Goal: Task Accomplishment & Management: Manage account settings

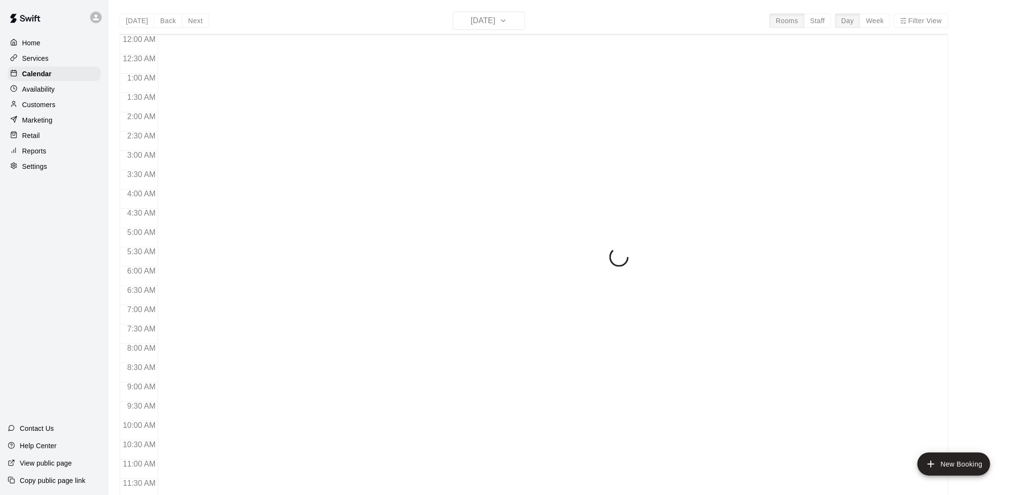
scroll to position [455, 0]
click at [52, 109] on p "Customers" at bounding box center [38, 105] width 33 height 10
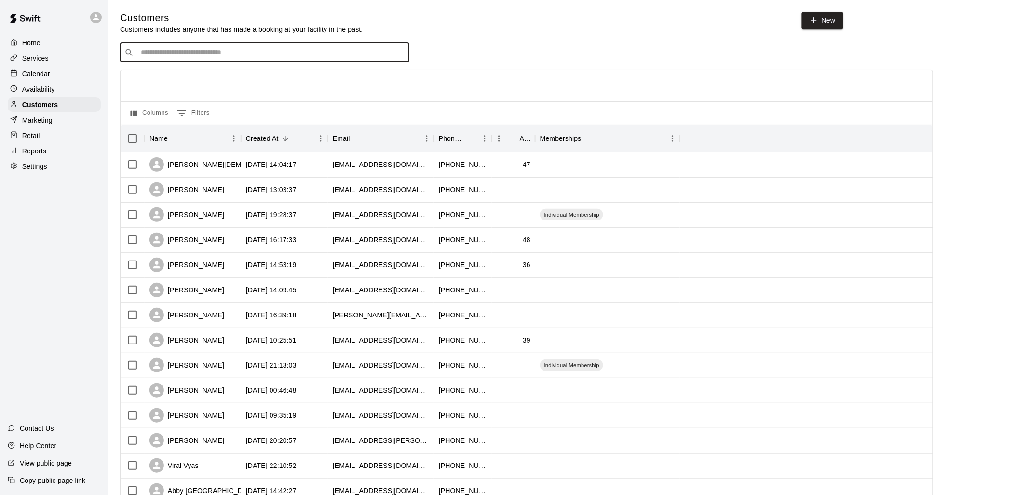
click at [318, 52] on input "Search customers by name or email" at bounding box center [271, 53] width 267 height 10
type input "****"
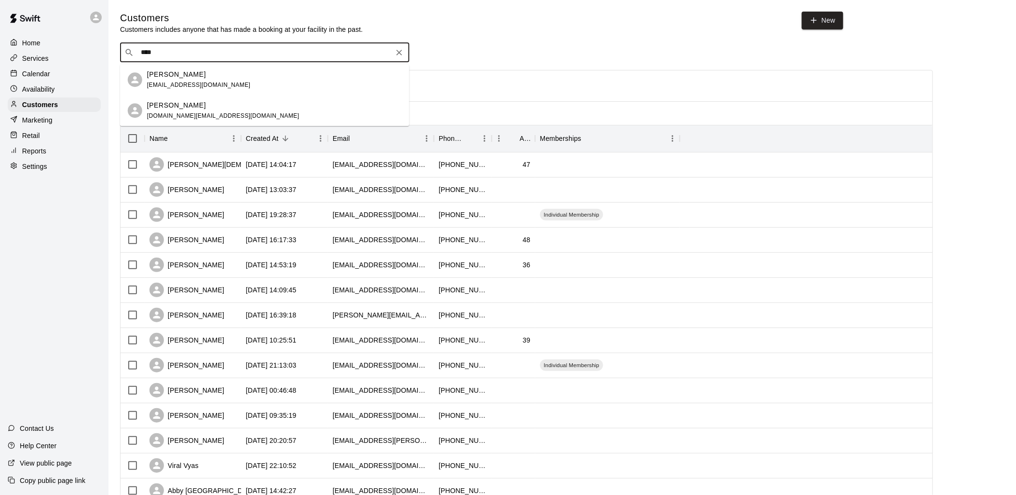
click at [251, 105] on div "[PERSON_NAME] [DOMAIN_NAME][EMAIL_ADDRESS][DOMAIN_NAME]" at bounding box center [274, 110] width 255 height 21
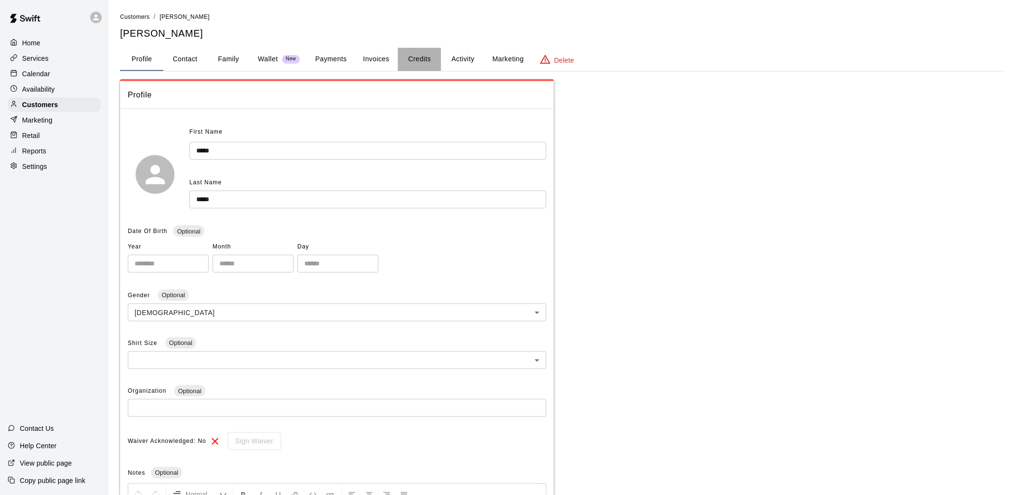
click at [418, 58] on button "Credits" at bounding box center [419, 59] width 43 height 23
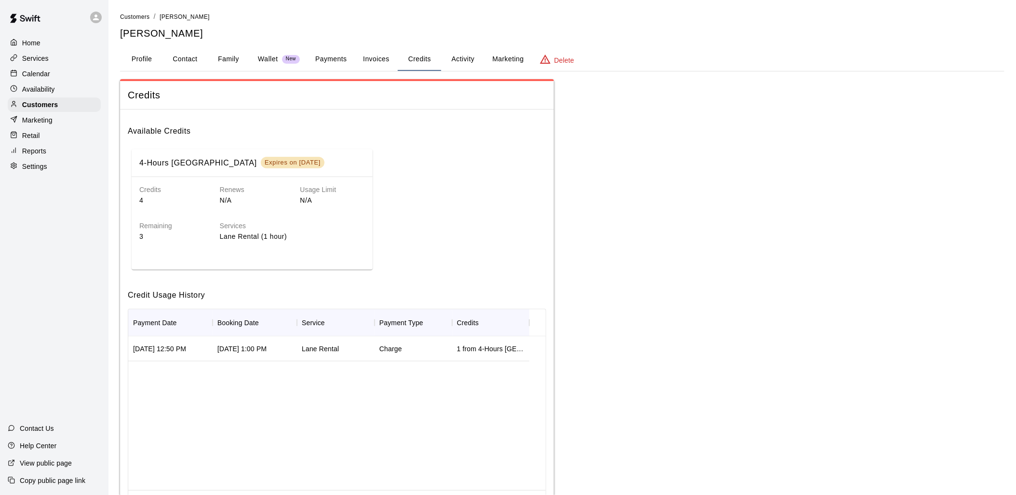
click at [461, 54] on button "Activity" at bounding box center [462, 59] width 43 height 23
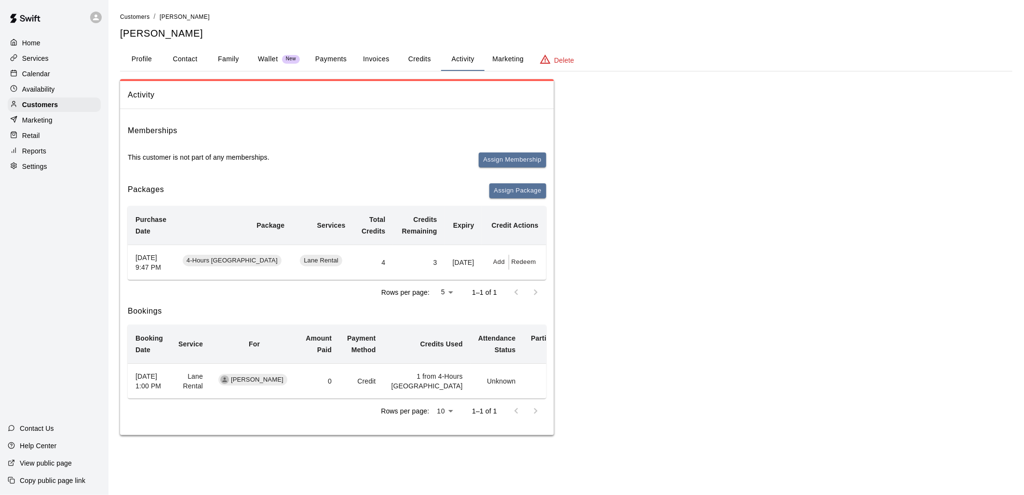
click at [140, 54] on button "Profile" at bounding box center [141, 59] width 43 height 23
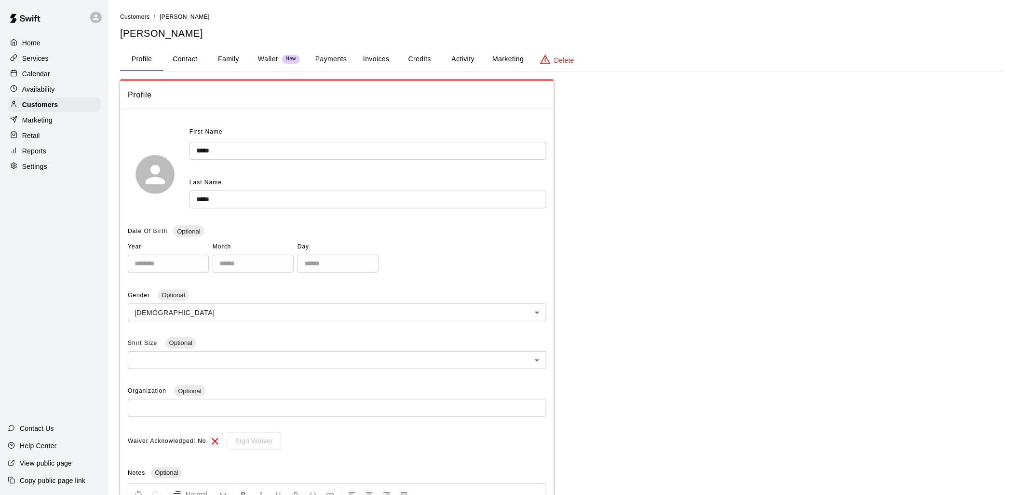
click at [461, 60] on button "Activity" at bounding box center [462, 59] width 43 height 23
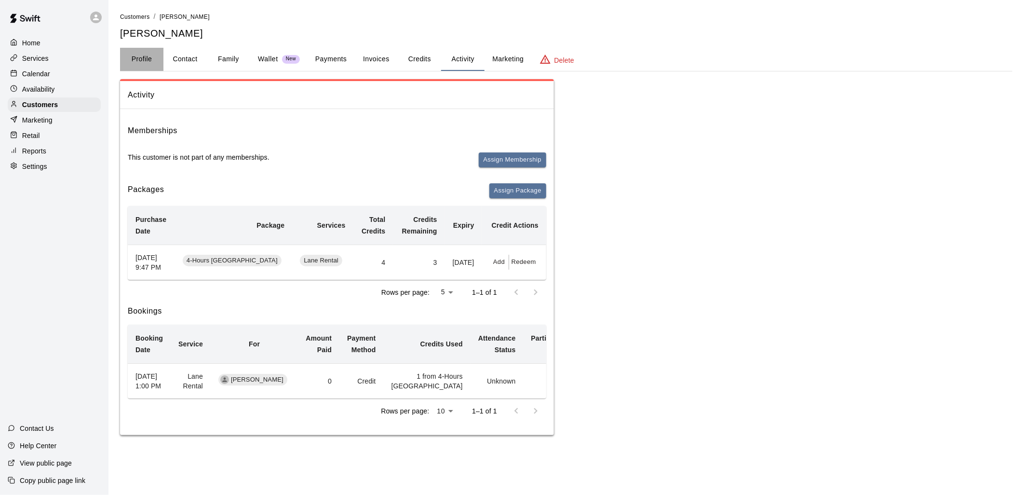
click at [147, 56] on button "Profile" at bounding box center [141, 59] width 43 height 23
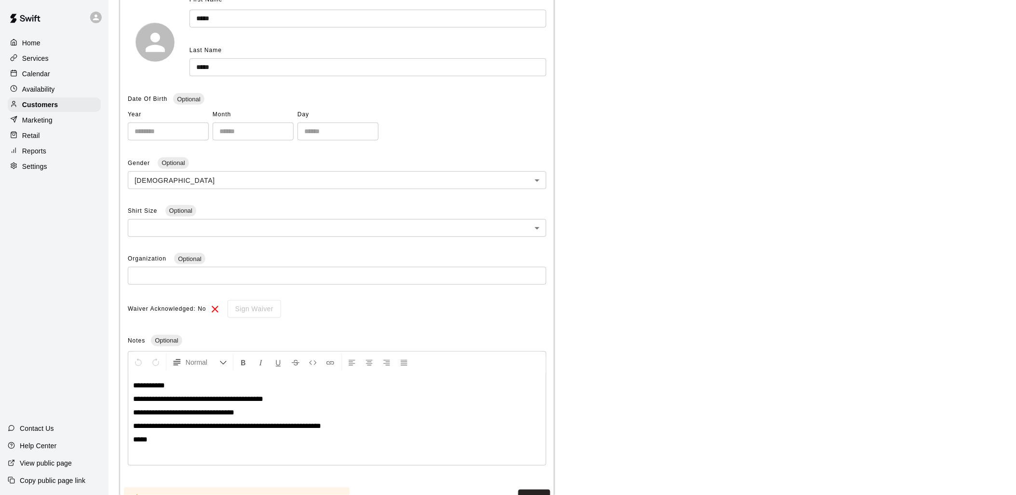
scroll to position [174, 0]
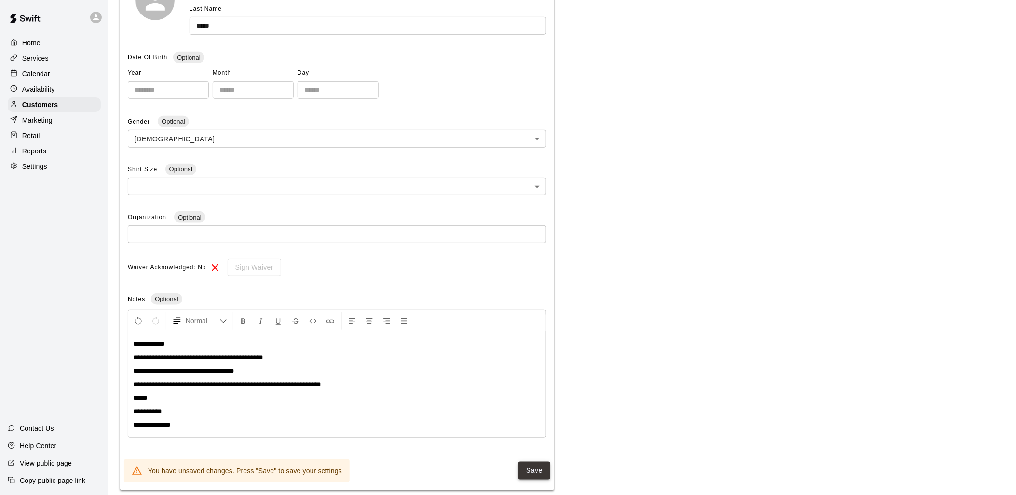
click at [538, 469] on button "Save" at bounding box center [534, 470] width 32 height 18
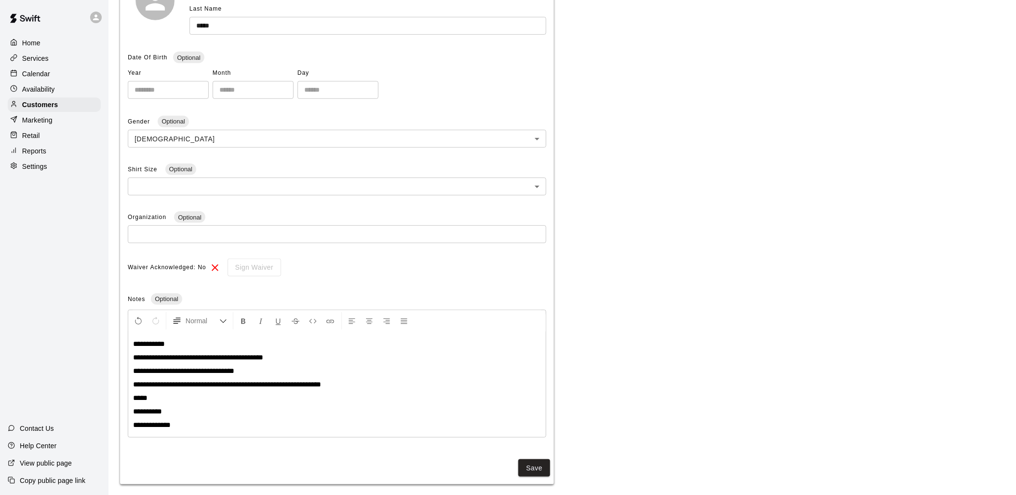
click at [44, 56] on p "Services" at bounding box center [35, 59] width 27 height 10
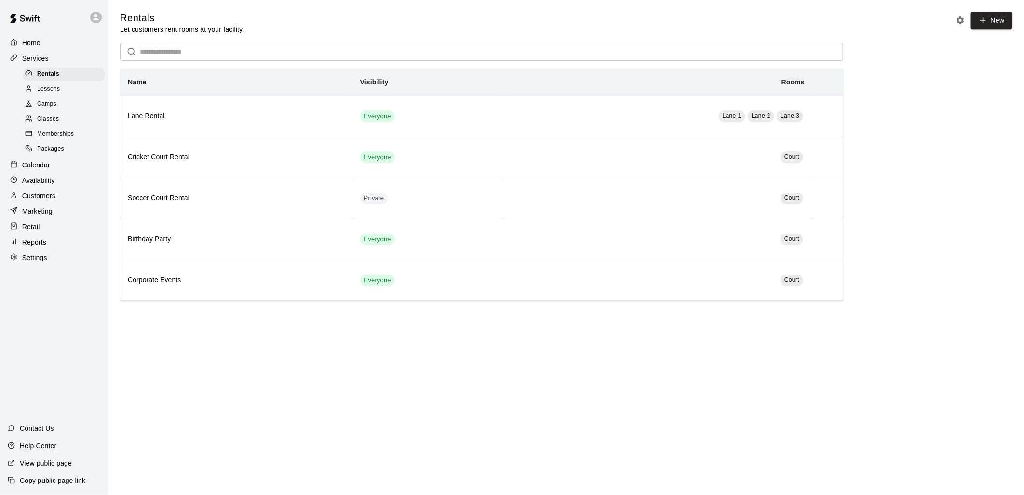
click at [56, 123] on span "Classes" at bounding box center [48, 119] width 22 height 10
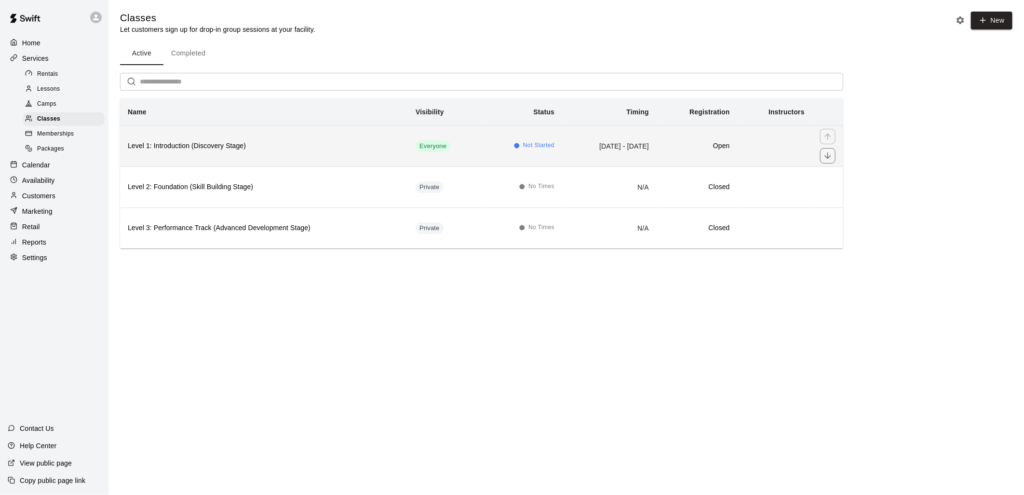
click at [562, 153] on td "[DATE] - [DATE]" at bounding box center [609, 145] width 95 height 41
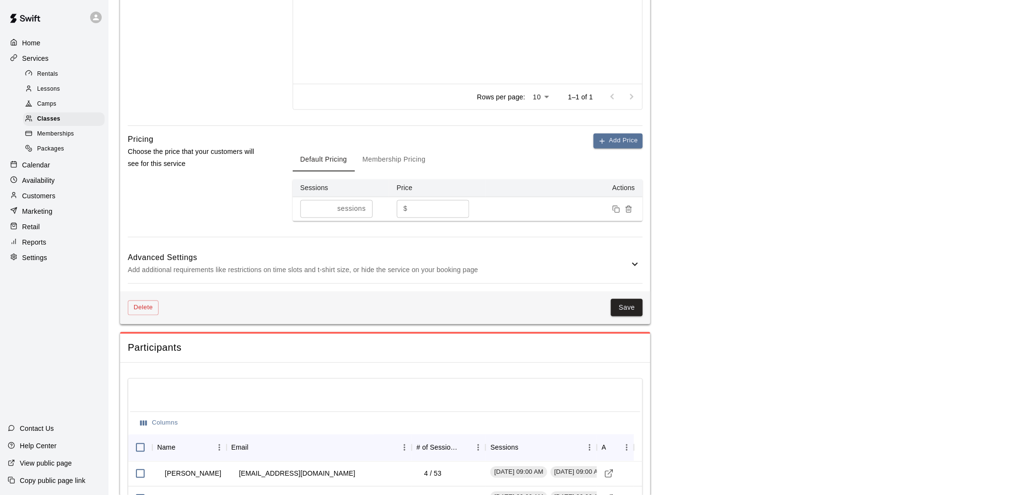
scroll to position [643, 0]
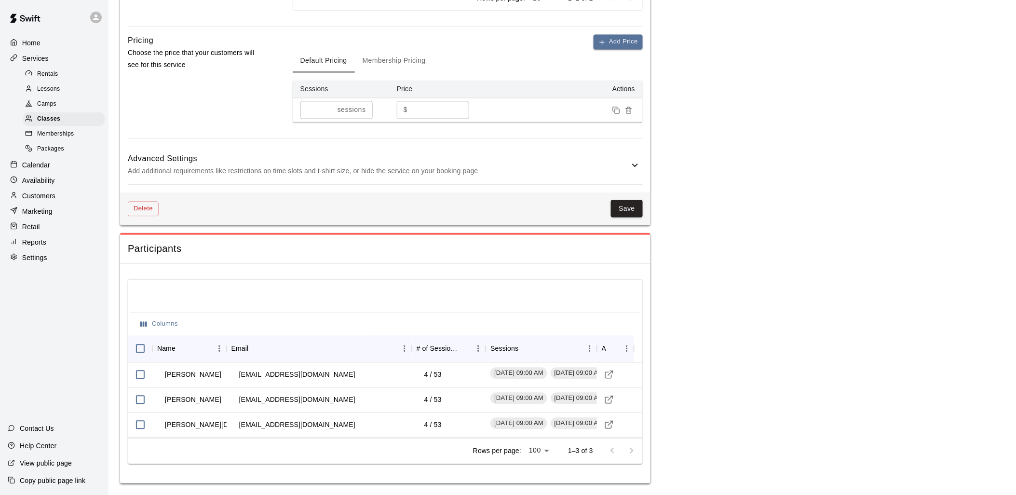
click at [42, 201] on p "Customers" at bounding box center [38, 196] width 33 height 10
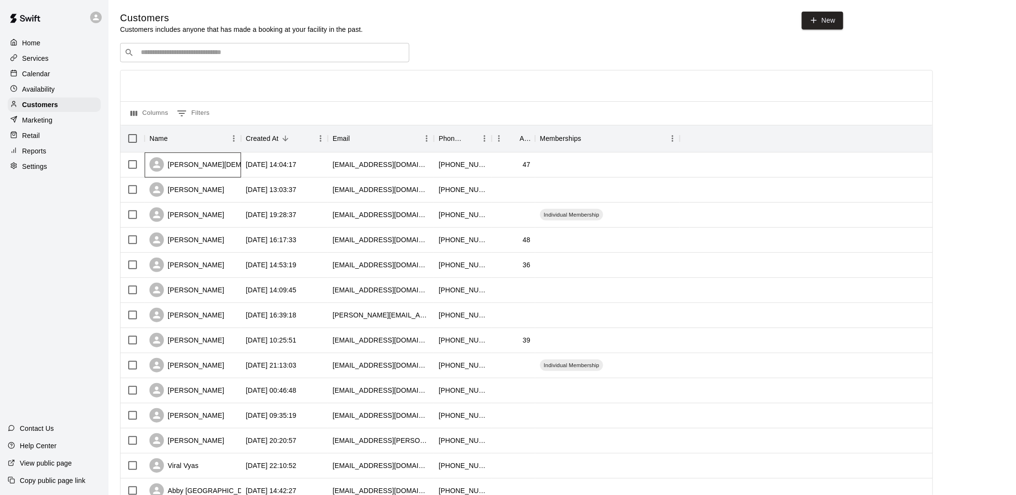
click at [184, 166] on div "[PERSON_NAME][DEMOGRAPHIC_DATA]" at bounding box center [224, 164] width 151 height 14
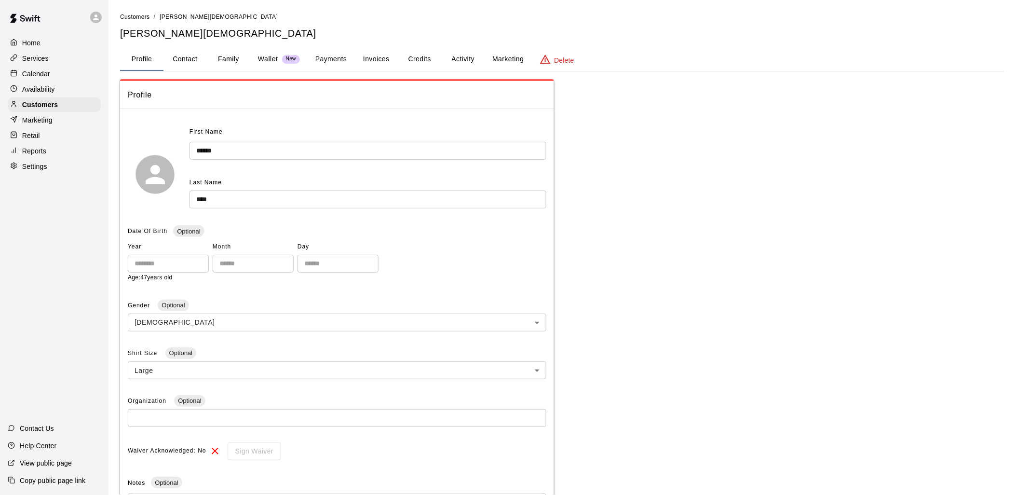
click at [186, 56] on button "Contact" at bounding box center [184, 59] width 43 height 23
select select "**"
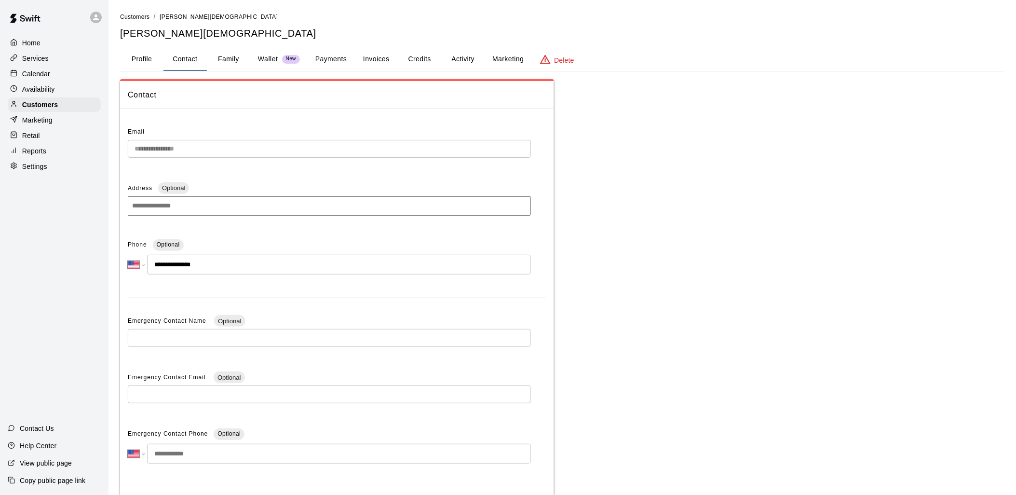
click at [227, 52] on button "Family" at bounding box center [228, 59] width 43 height 23
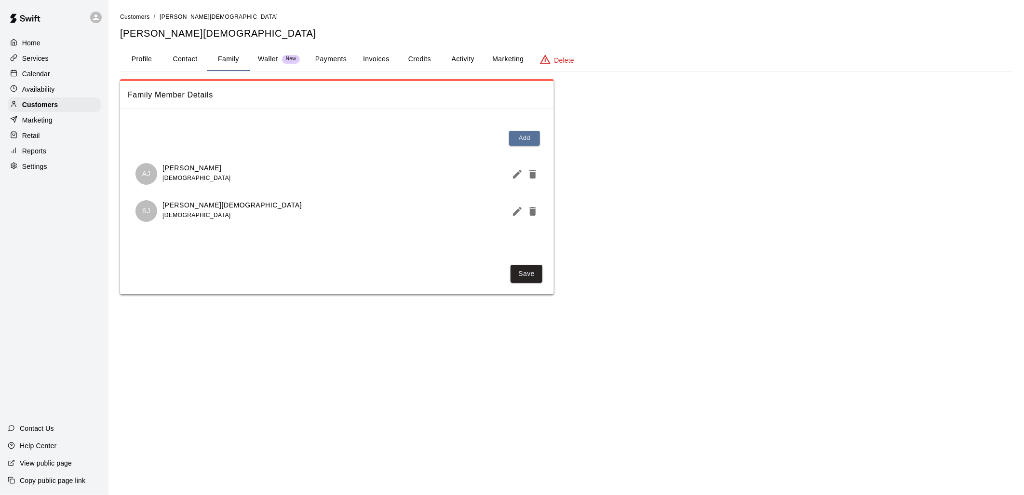
click at [336, 59] on button "Payments" at bounding box center [331, 59] width 47 height 23
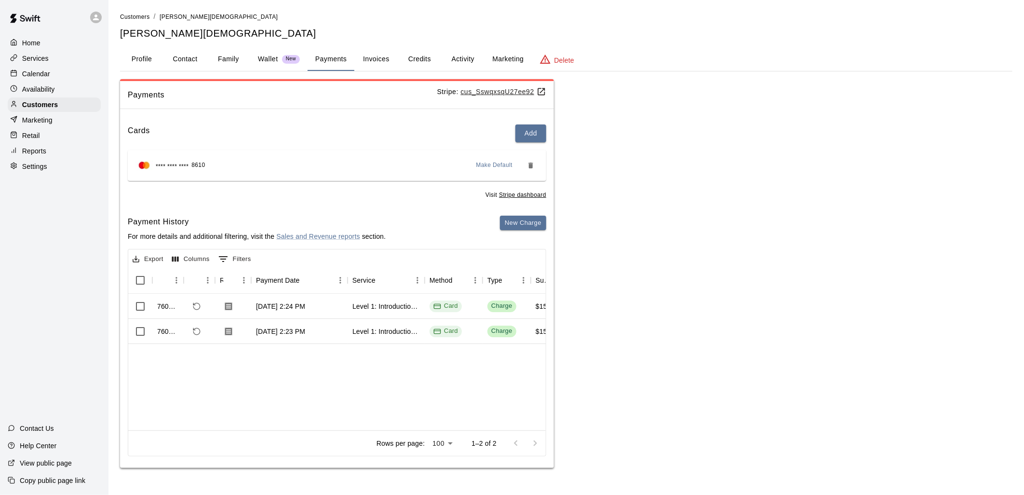
click at [421, 60] on button "Credits" at bounding box center [419, 59] width 43 height 23
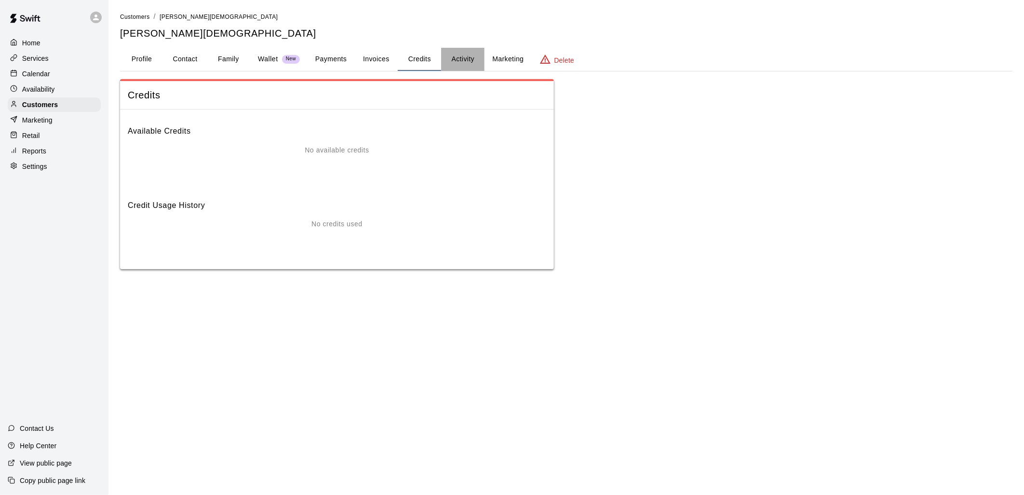
click at [464, 56] on button "Activity" at bounding box center [462, 59] width 43 height 23
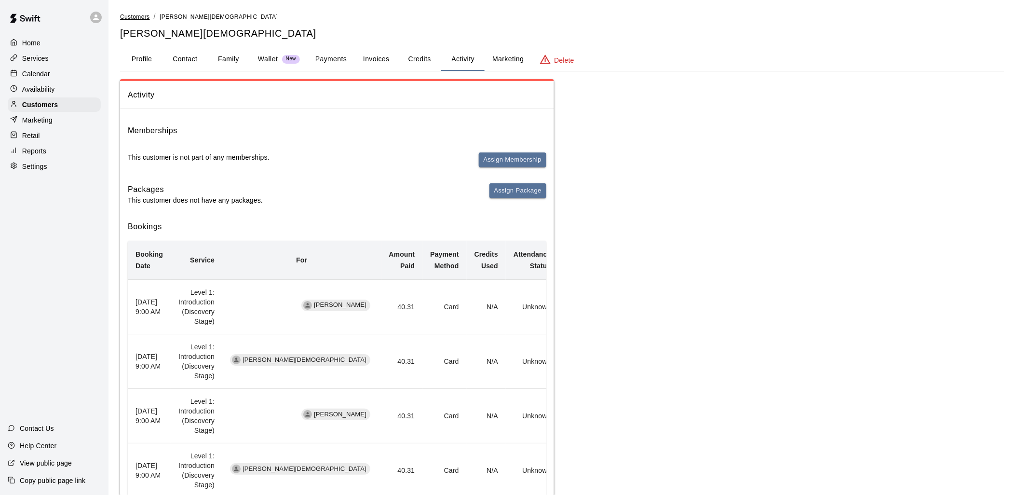
click at [129, 15] on span "Customers" at bounding box center [135, 17] width 30 height 7
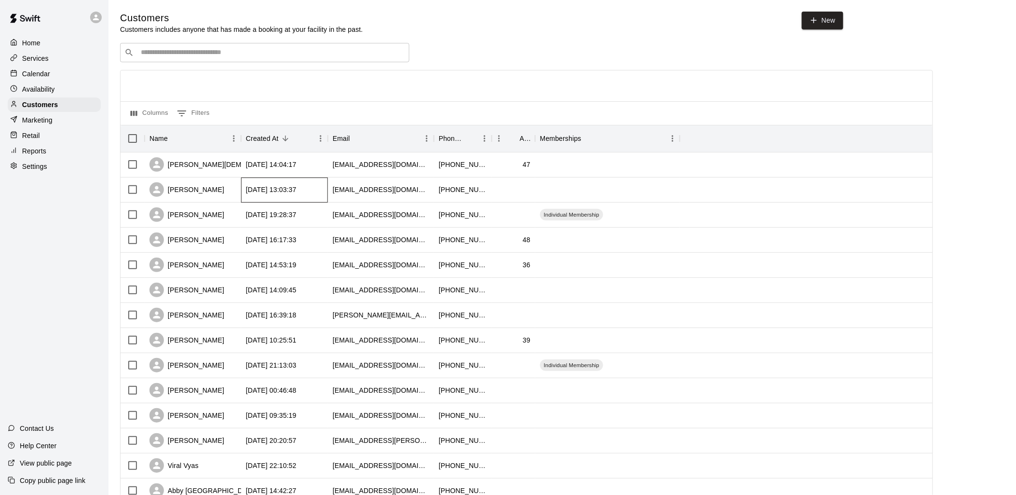
click at [323, 192] on div "[DATE] 13:03:37" at bounding box center [284, 189] width 87 height 25
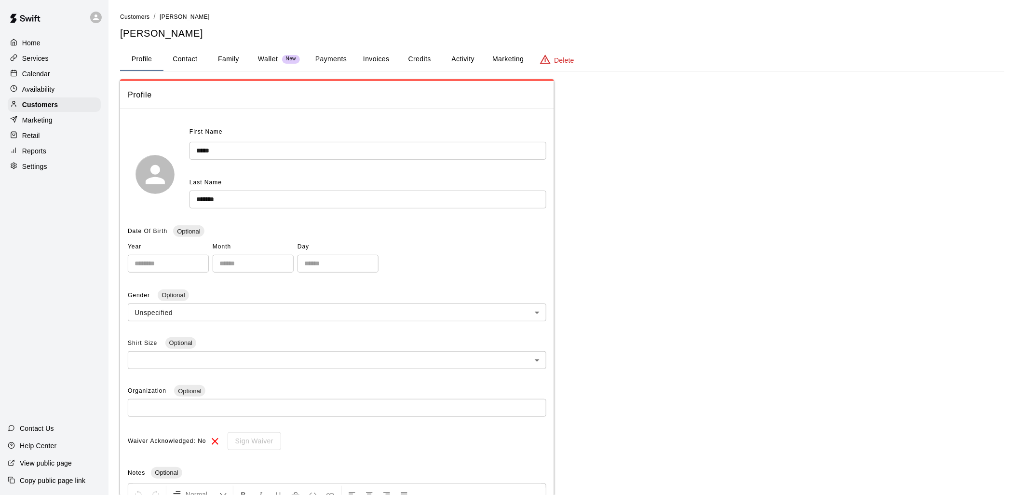
click at [463, 55] on button "Activity" at bounding box center [462, 59] width 43 height 23
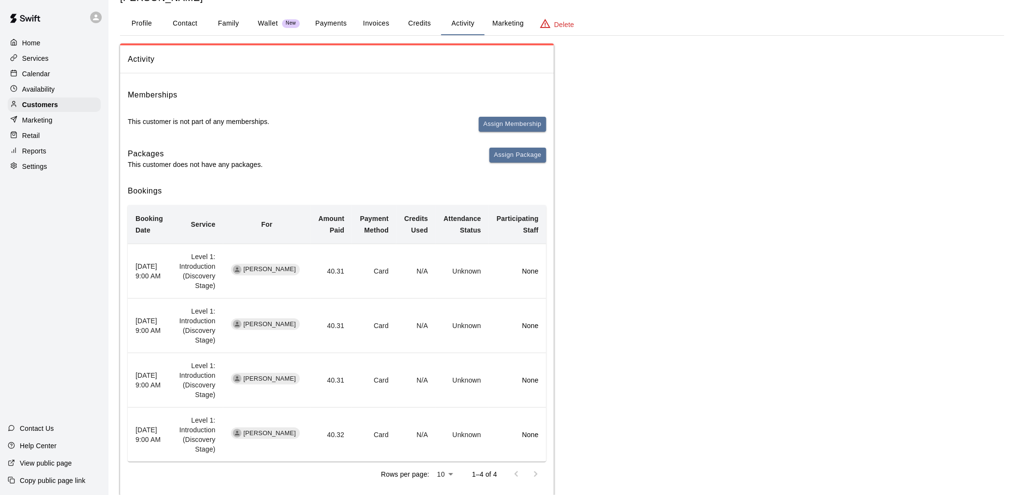
scroll to position [57, 0]
